Goal: Task Accomplishment & Management: Use online tool/utility

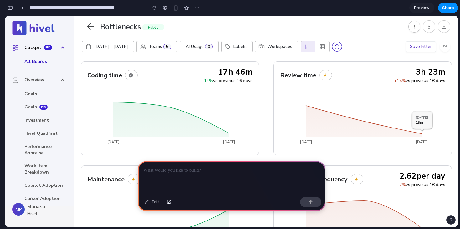
scroll to position [0, 6]
click at [190, 179] on div at bounding box center [232, 177] width 188 height 33
click at [153, 203] on div "Edit" at bounding box center [152, 202] width 21 height 10
click at [167, 202] on div "button" at bounding box center [169, 202] width 4 height 4
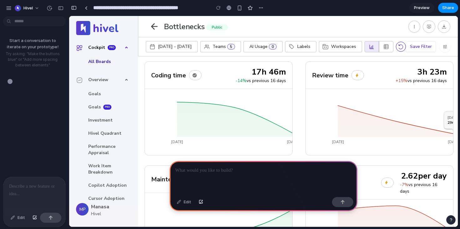
scroll to position [0, 0]
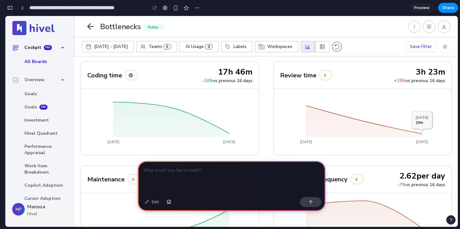
click at [162, 181] on div at bounding box center [232, 177] width 188 height 33
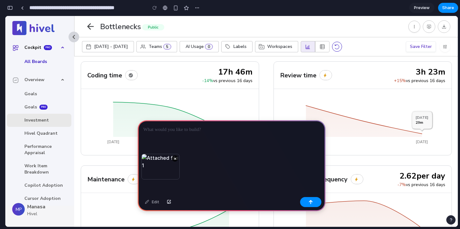
click at [54, 126] on span "Investment" at bounding box center [39, 120] width 64 height 13
click at [49, 79] on link "Overview" at bounding box center [39, 79] width 64 height 15
click at [63, 79] on link "Overview" at bounding box center [39, 79] width 64 height 15
click at [74, 36] on span "chevron_left" at bounding box center [73, 37] width 9 height 9
click at [173, 158] on button "×" at bounding box center [175, 158] width 6 height 6
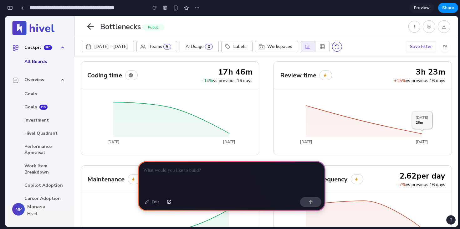
click at [159, 182] on div at bounding box center [232, 177] width 188 height 33
click at [154, 181] on div at bounding box center [232, 177] width 188 height 33
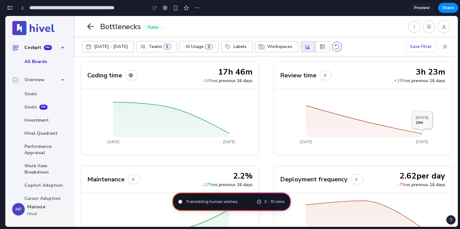
type input "**********"
